Goal: Information Seeking & Learning: Find specific page/section

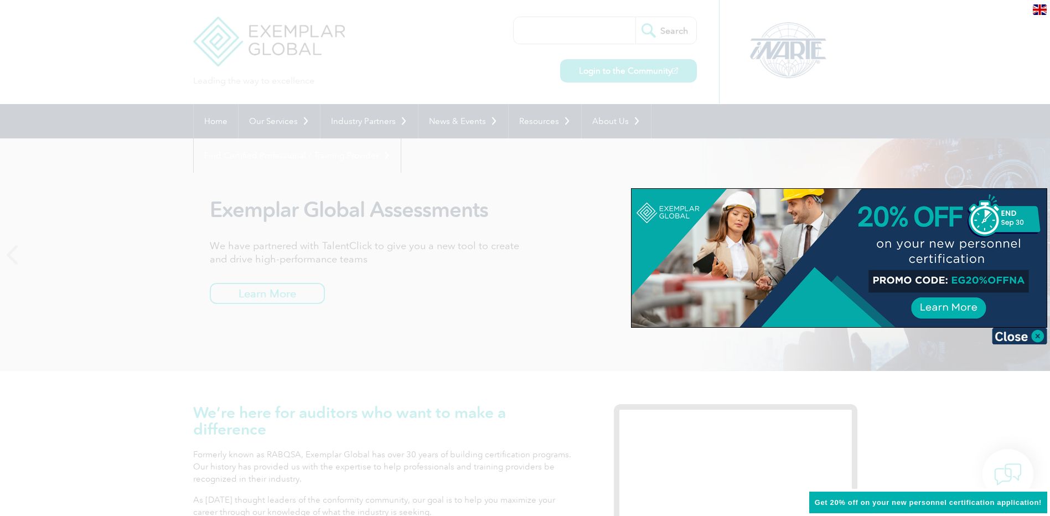
click at [606, 148] on div at bounding box center [525, 258] width 1050 height 516
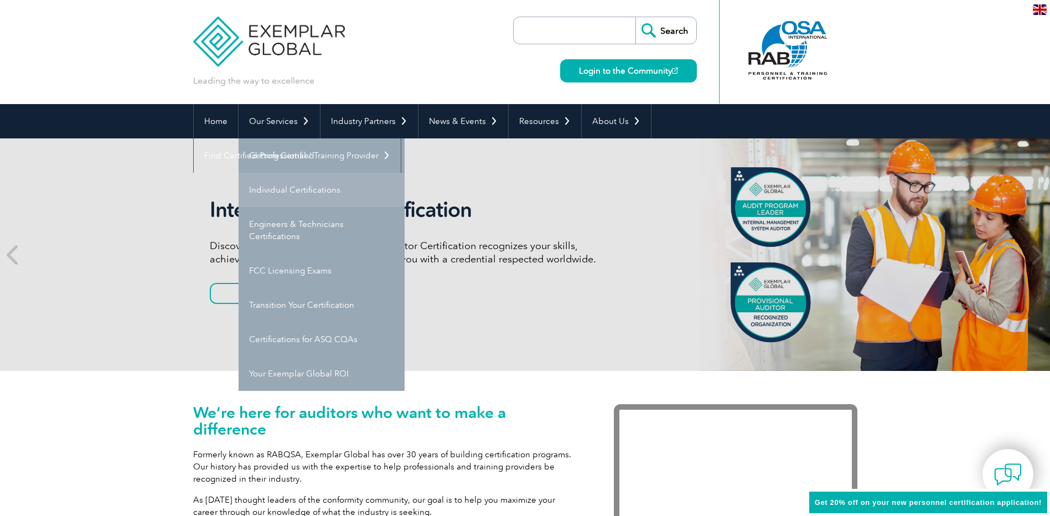
click at [322, 190] on link "Individual Certifications" at bounding box center [322, 190] width 166 height 34
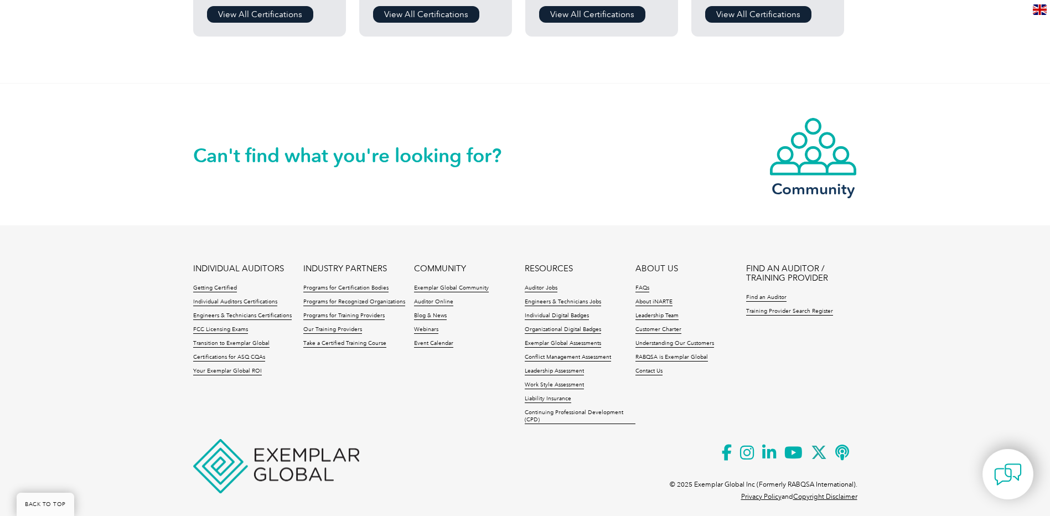
scroll to position [1082, 0]
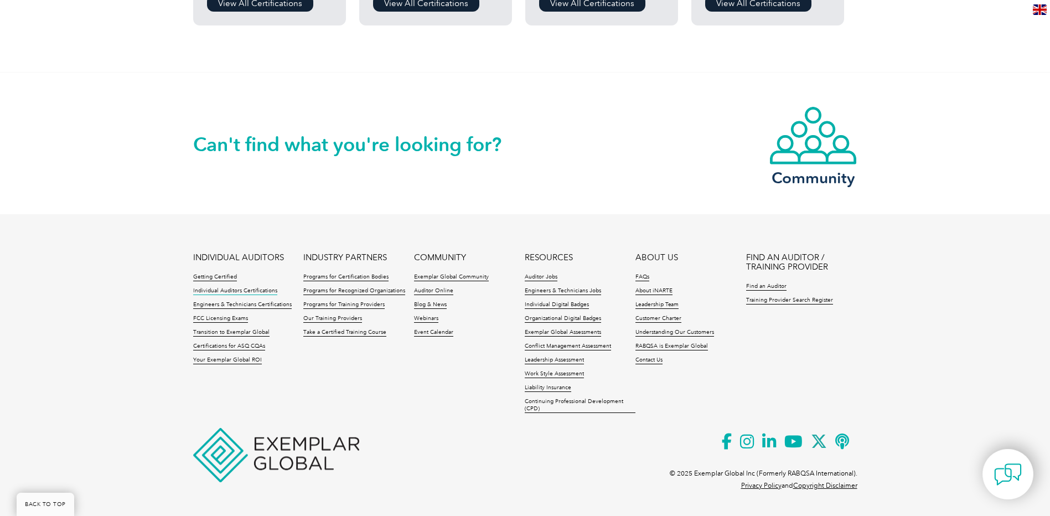
click at [259, 288] on link "Individual Auditors Certifications" at bounding box center [235, 291] width 84 height 8
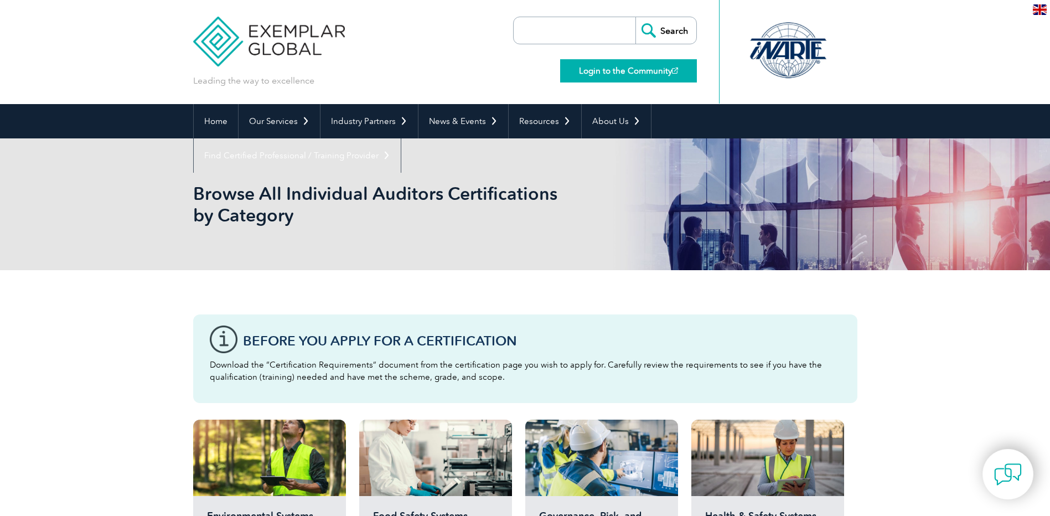
click at [600, 76] on link "Login to the Community" at bounding box center [628, 70] width 137 height 23
click at [942, 48] on header "Leading the way to excellence Search" at bounding box center [525, 52] width 1050 height 104
click at [1040, 7] on img at bounding box center [1040, 9] width 14 height 11
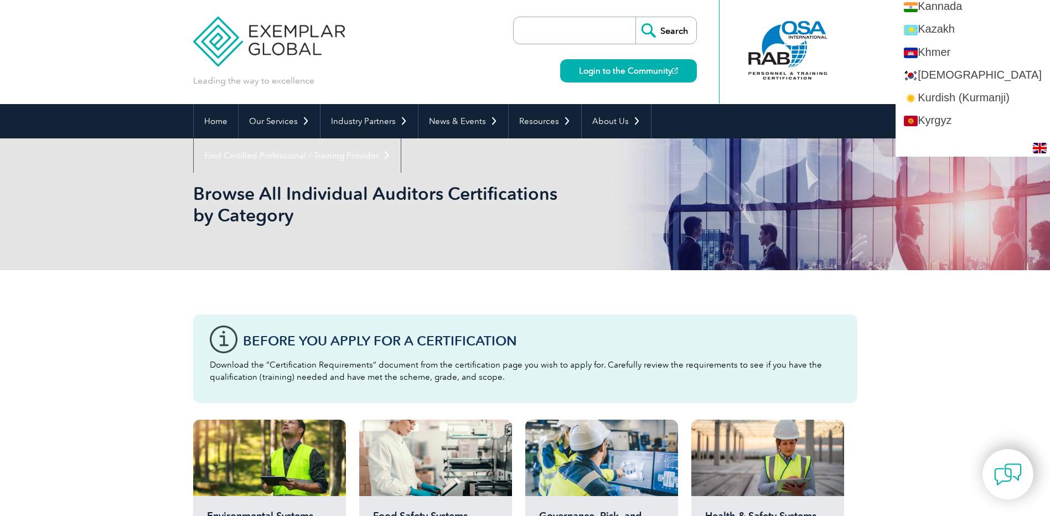
scroll to position [1051, 0]
click at [970, 74] on link "[DEMOGRAPHIC_DATA]" at bounding box center [972, 74] width 154 height 23
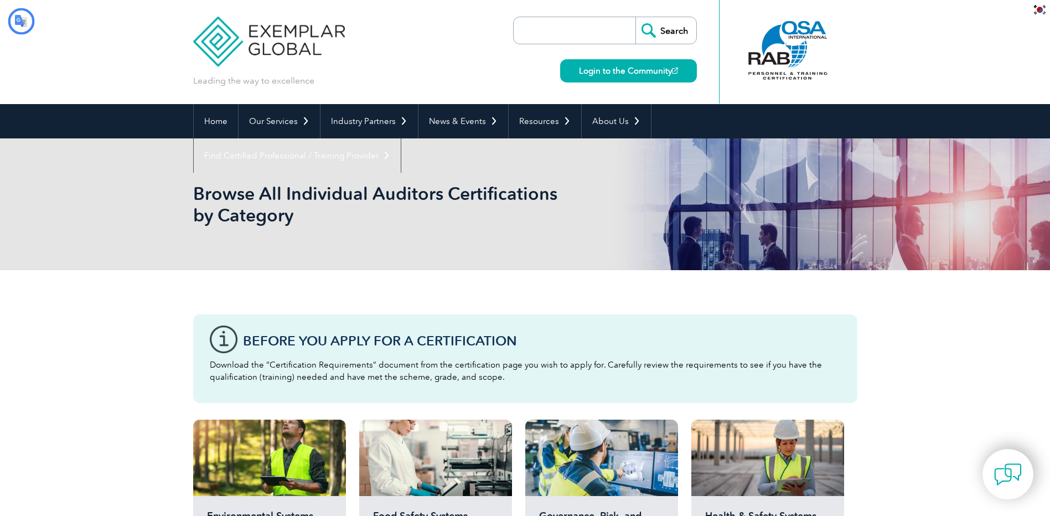
scroll to position [0, 0]
type input "찾다"
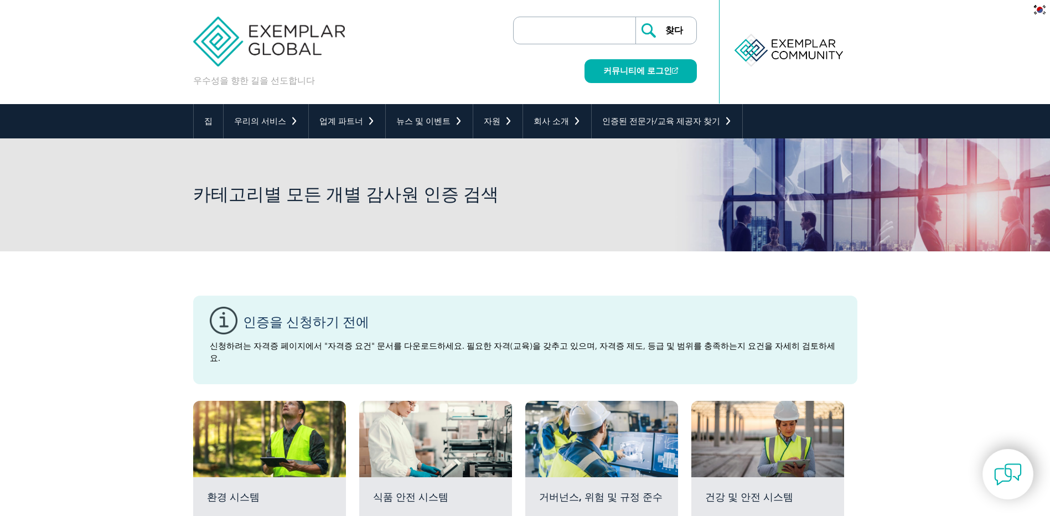
click at [309, 46] on img at bounding box center [269, 33] width 152 height 66
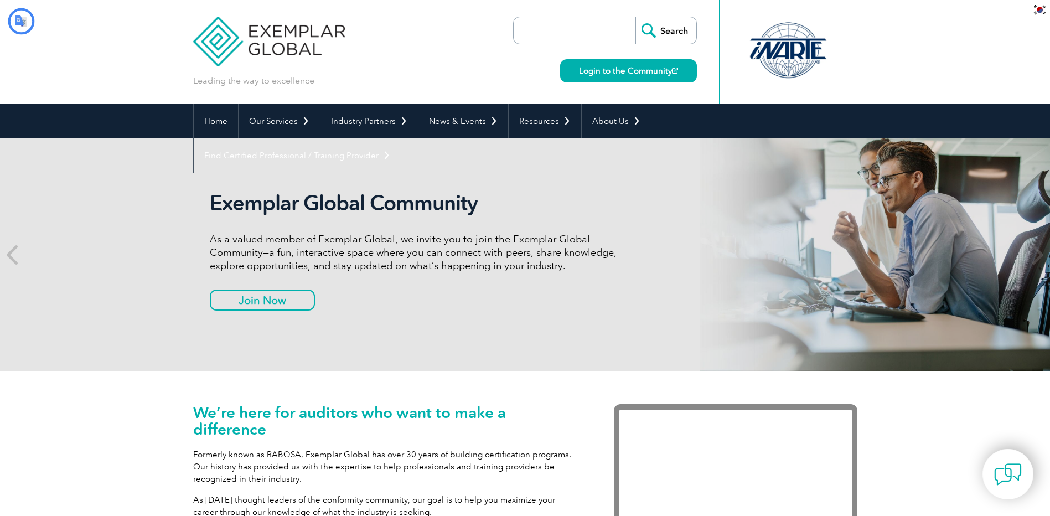
type input "찾다"
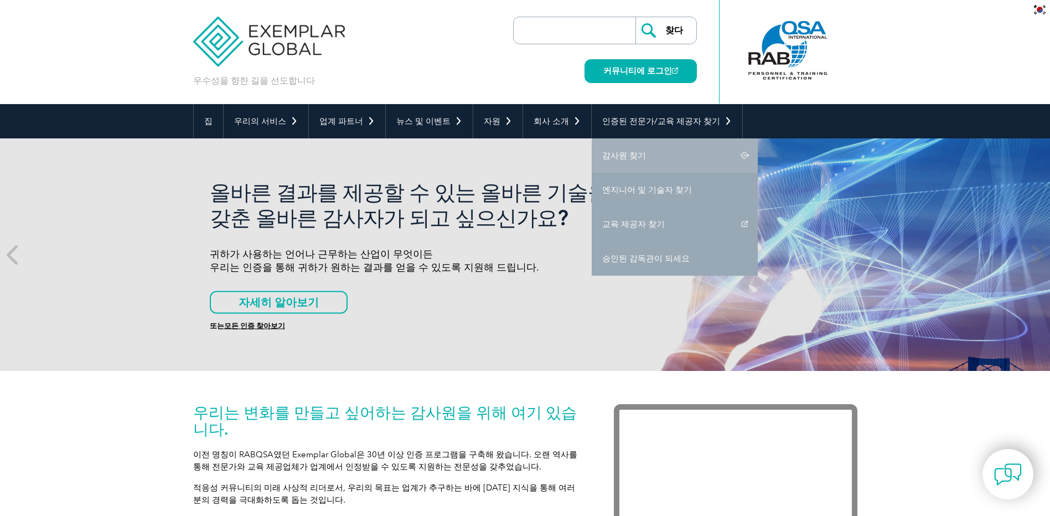
click at [631, 156] on link "감사원 찾기" at bounding box center [675, 155] width 166 height 34
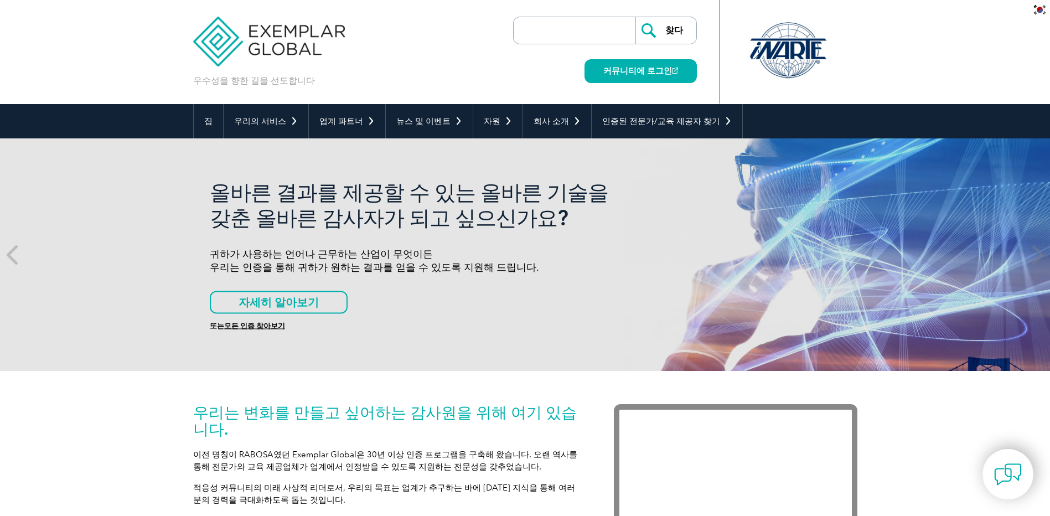
click at [548, 39] on input "search" at bounding box center [577, 30] width 116 height 27
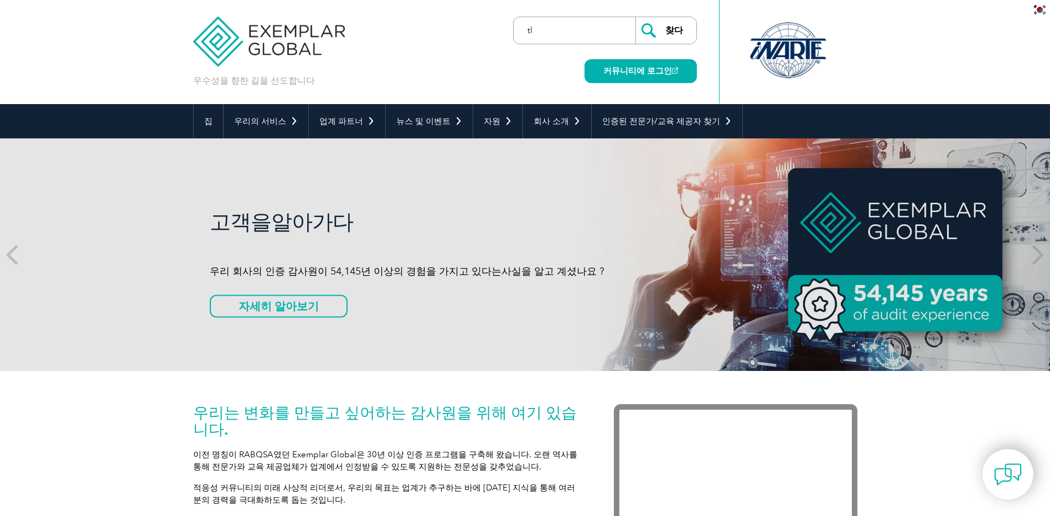
type input "t"
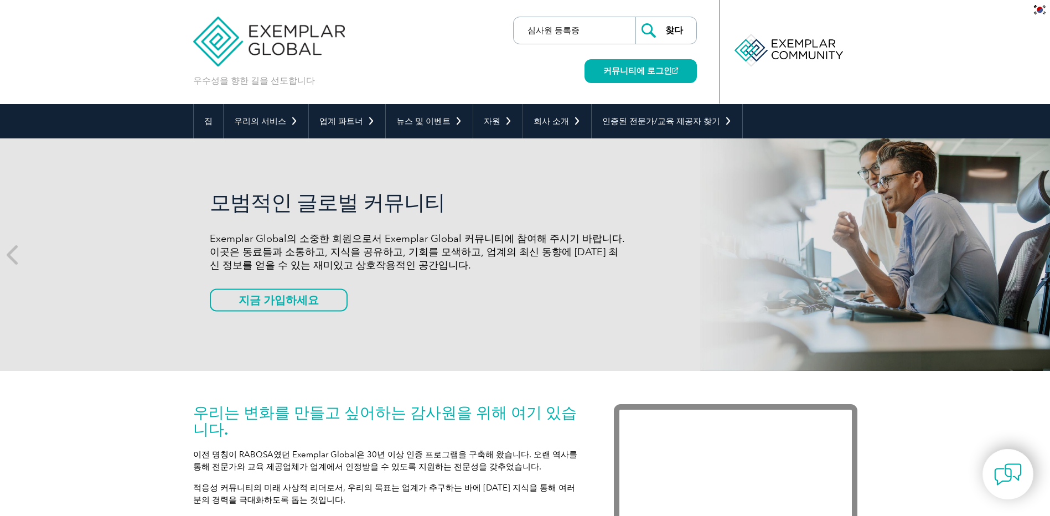
type input "심사원 등록증"
click at [635, 17] on input "찾다" at bounding box center [665, 30] width 61 height 27
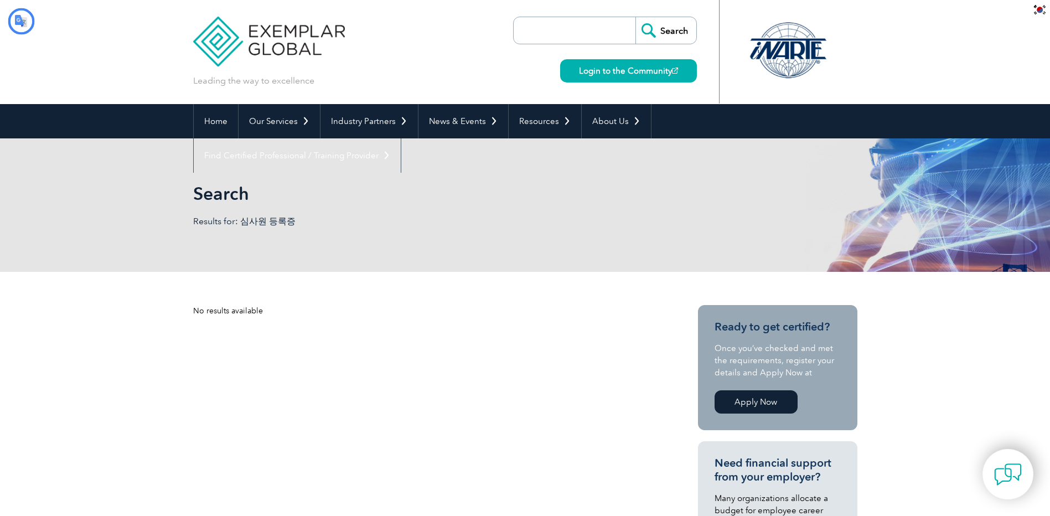
type input "찾다"
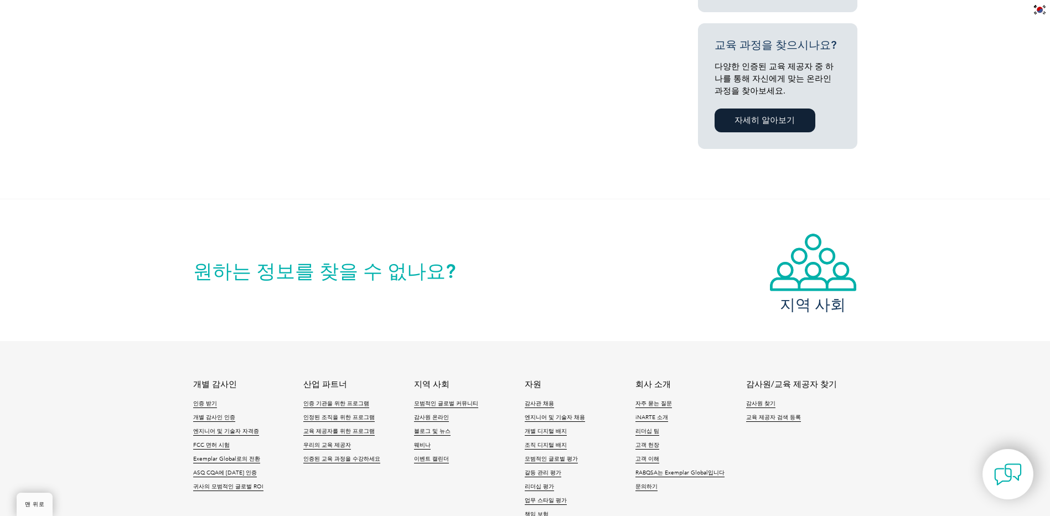
scroll to position [775, 0]
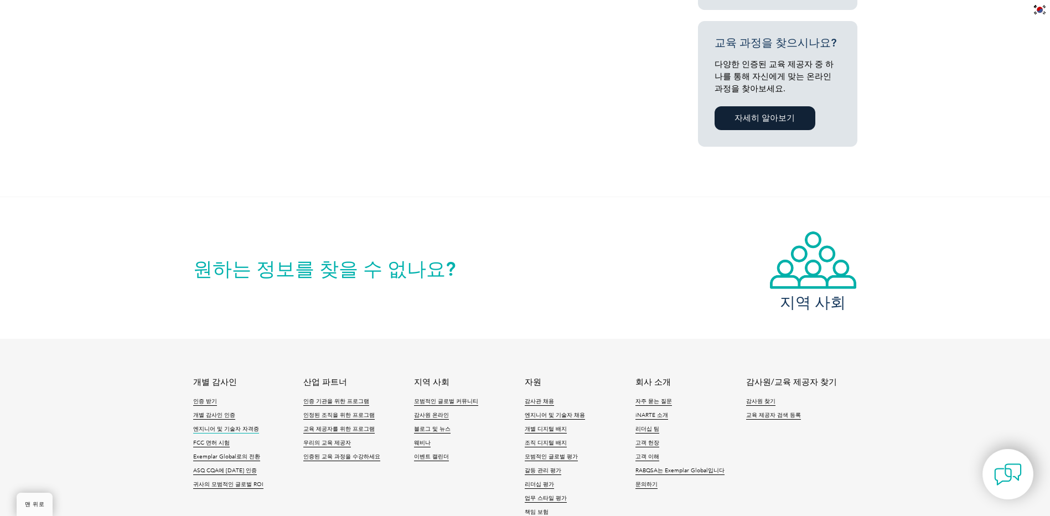
click at [224, 426] on link "엔지니어 및 기술자 자격증" at bounding box center [226, 430] width 66 height 8
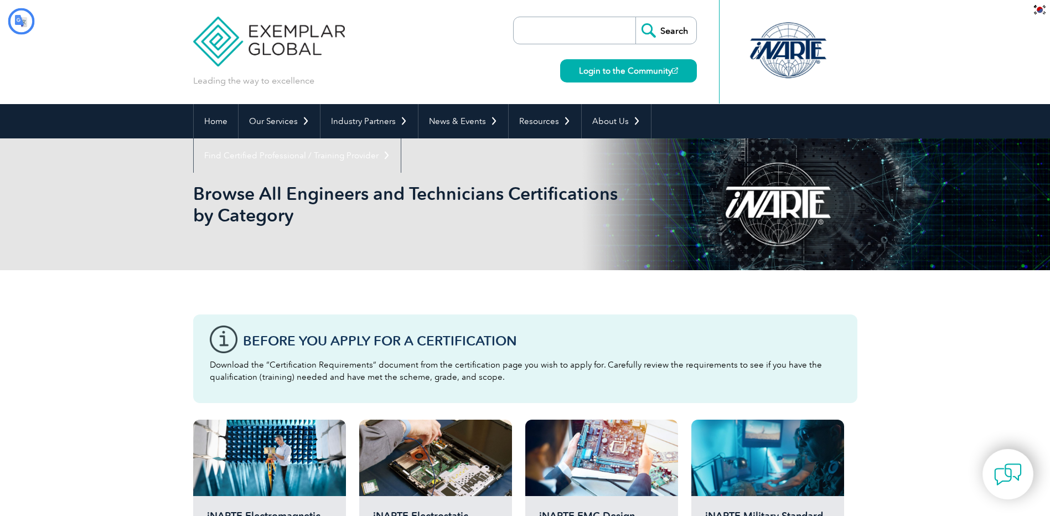
type input "찾다"
